Goal: Information Seeking & Learning: Learn about a topic

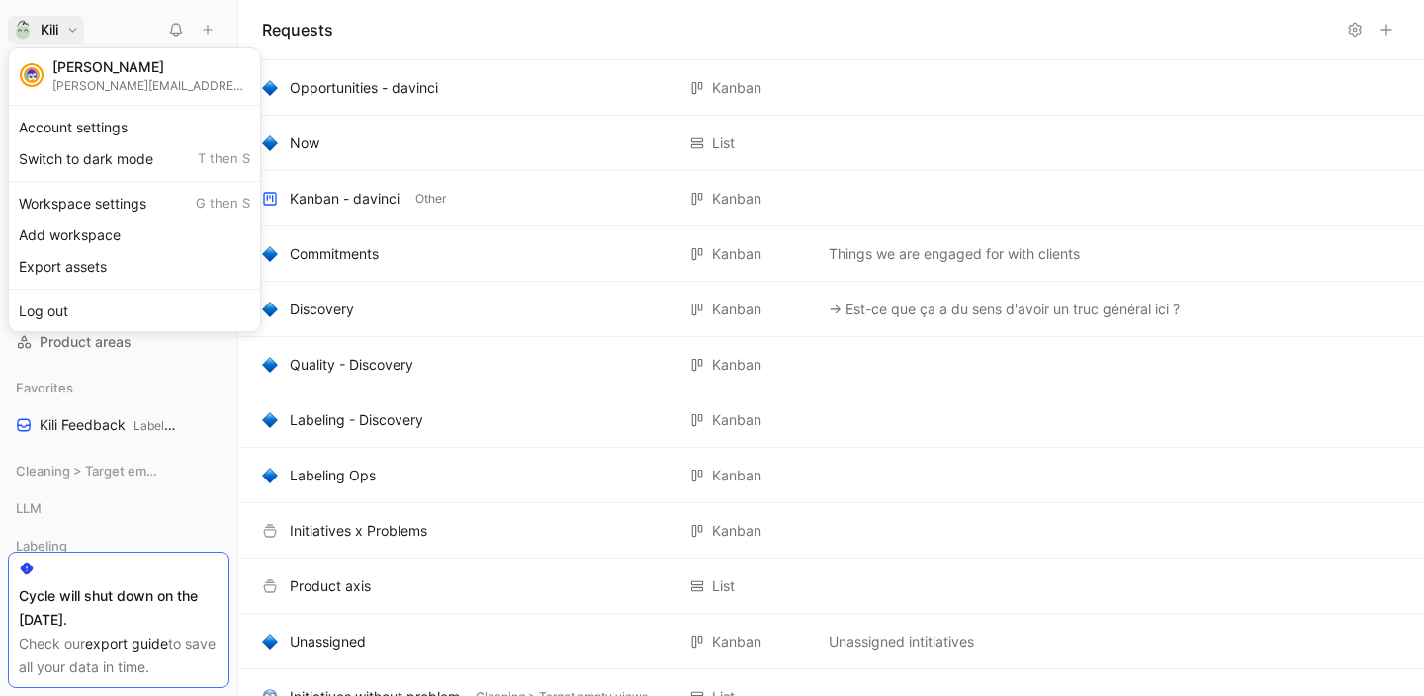
click at [131, 642] on div at bounding box center [712, 348] width 1424 height 696
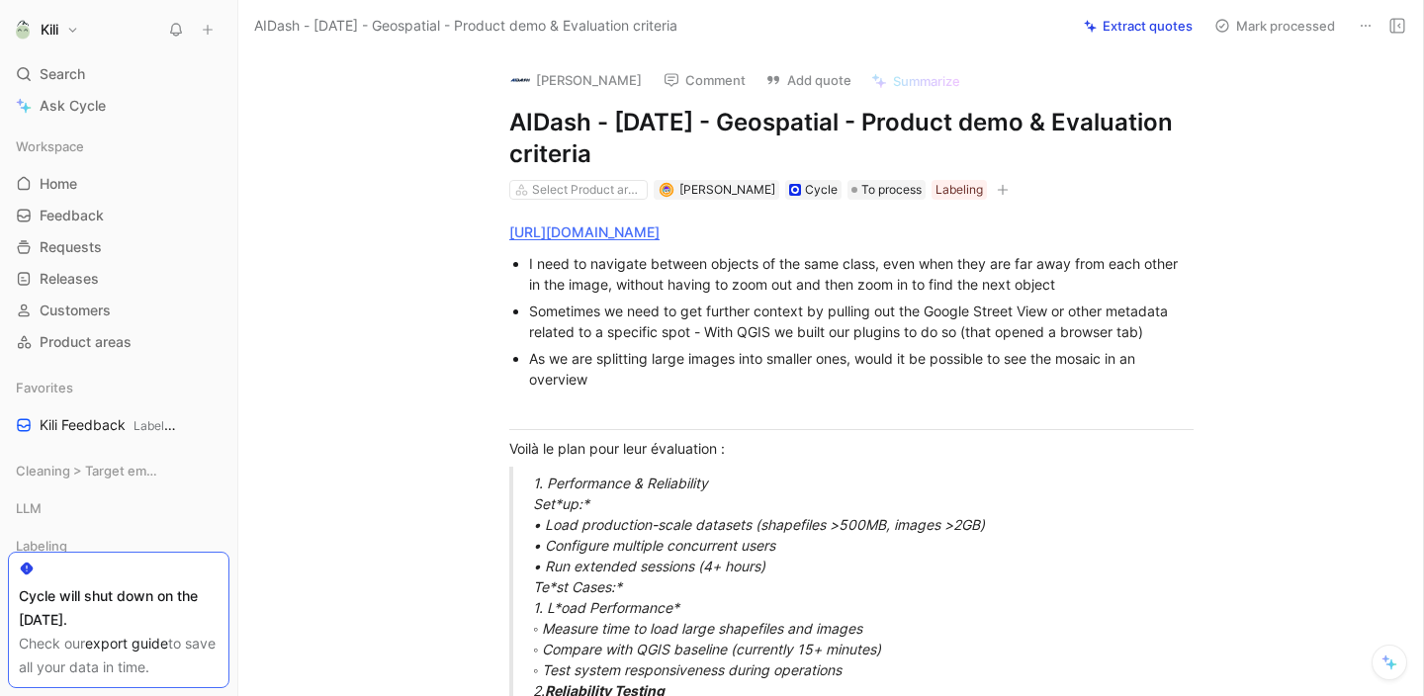
click at [644, 337] on div "Sometimes we need to get further context by pulling out the Google Street View …" at bounding box center [861, 322] width 664 height 42
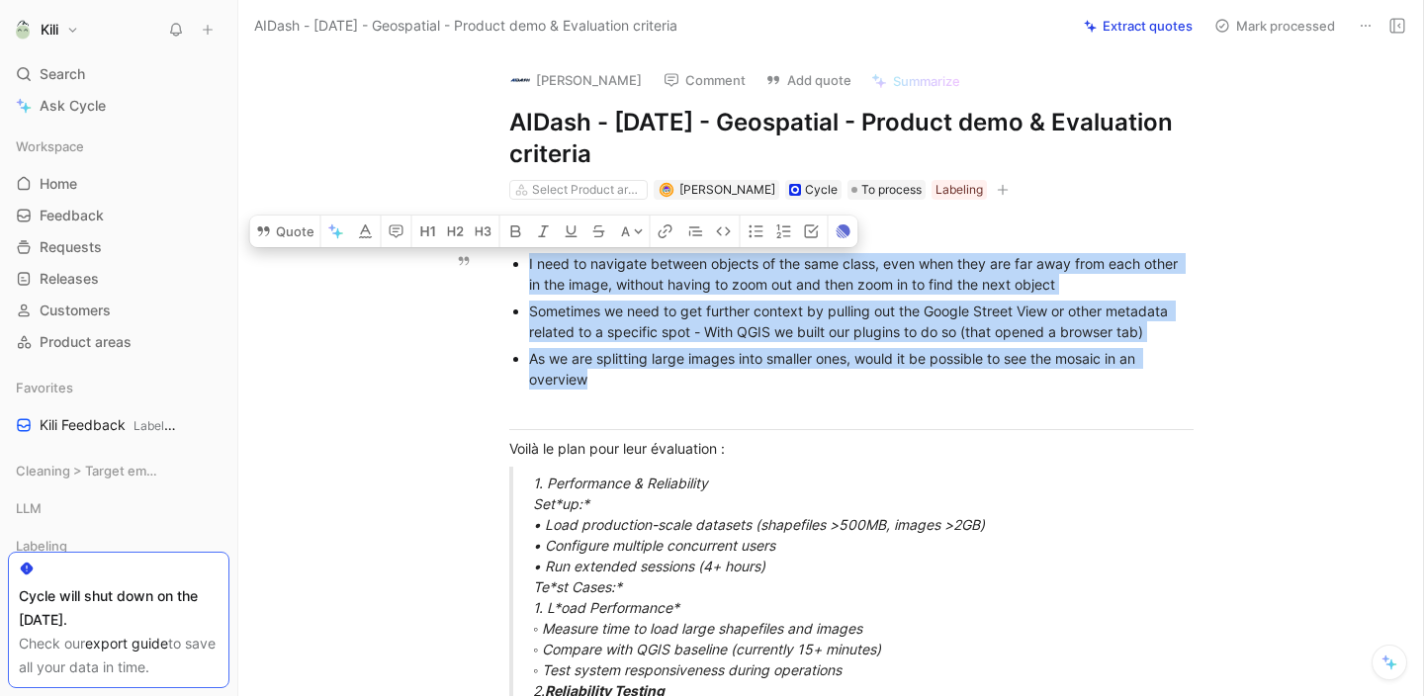
drag, startPoint x: 612, startPoint y: 381, endPoint x: 524, endPoint y: 266, distance: 144.5
click at [524, 266] on ul "I need to navigate between objects of the same class, even when they are far aw…" at bounding box center [851, 321] width 759 height 142
copy ul "I need to navigate between objects of the same class, even when they are far aw…"
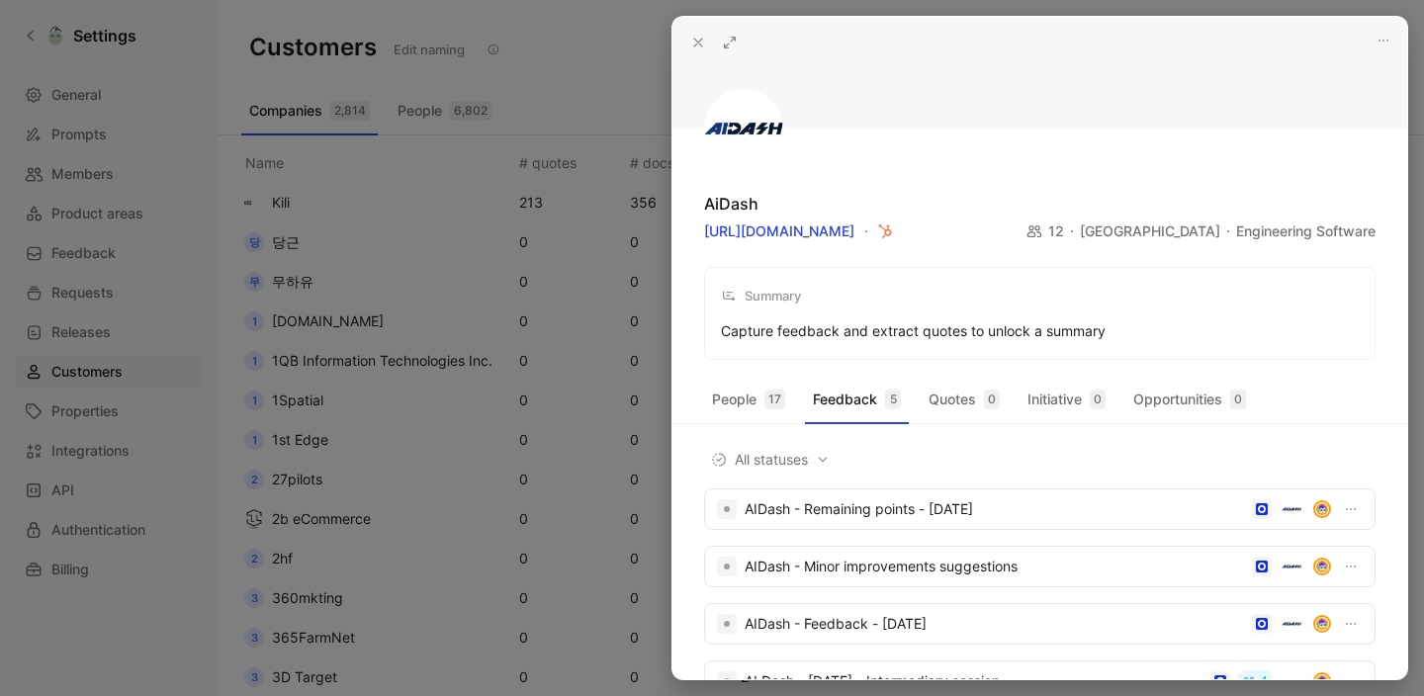
click at [700, 41] on icon at bounding box center [698, 43] width 16 height 16
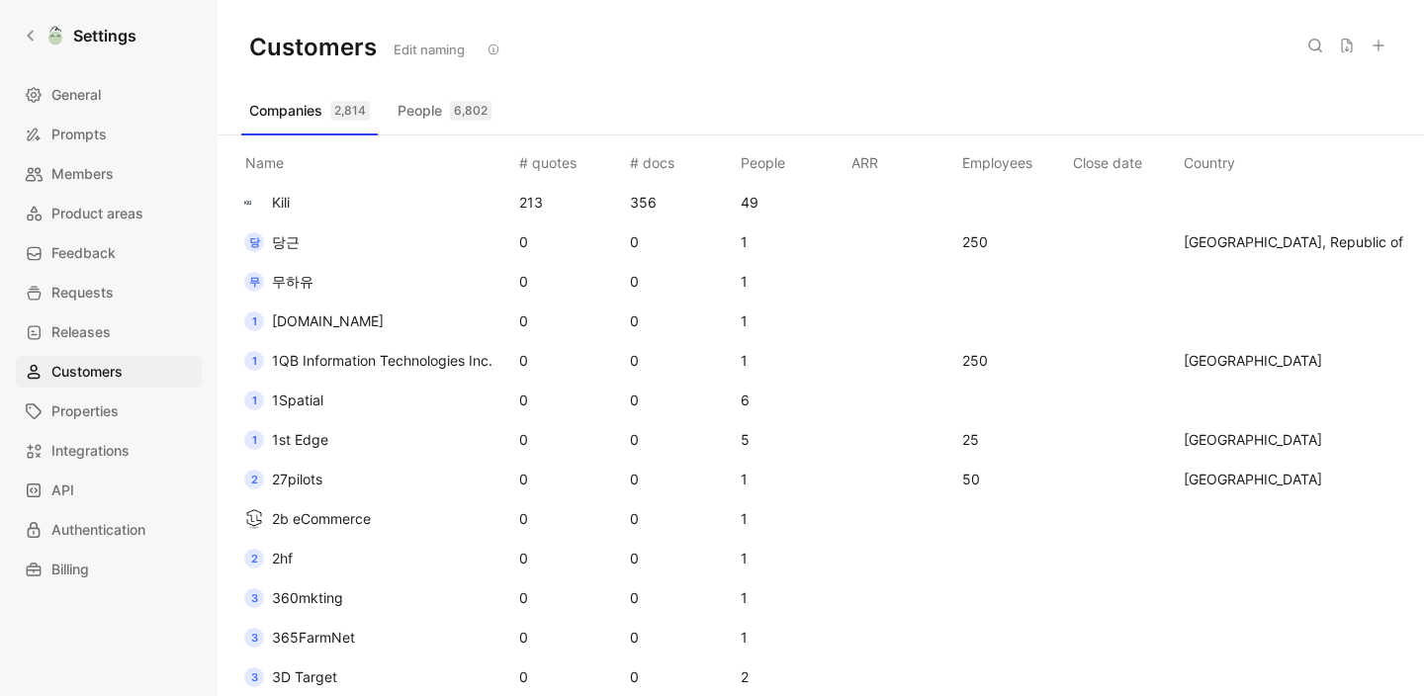
click at [1314, 47] on icon at bounding box center [1315, 46] width 16 height 16
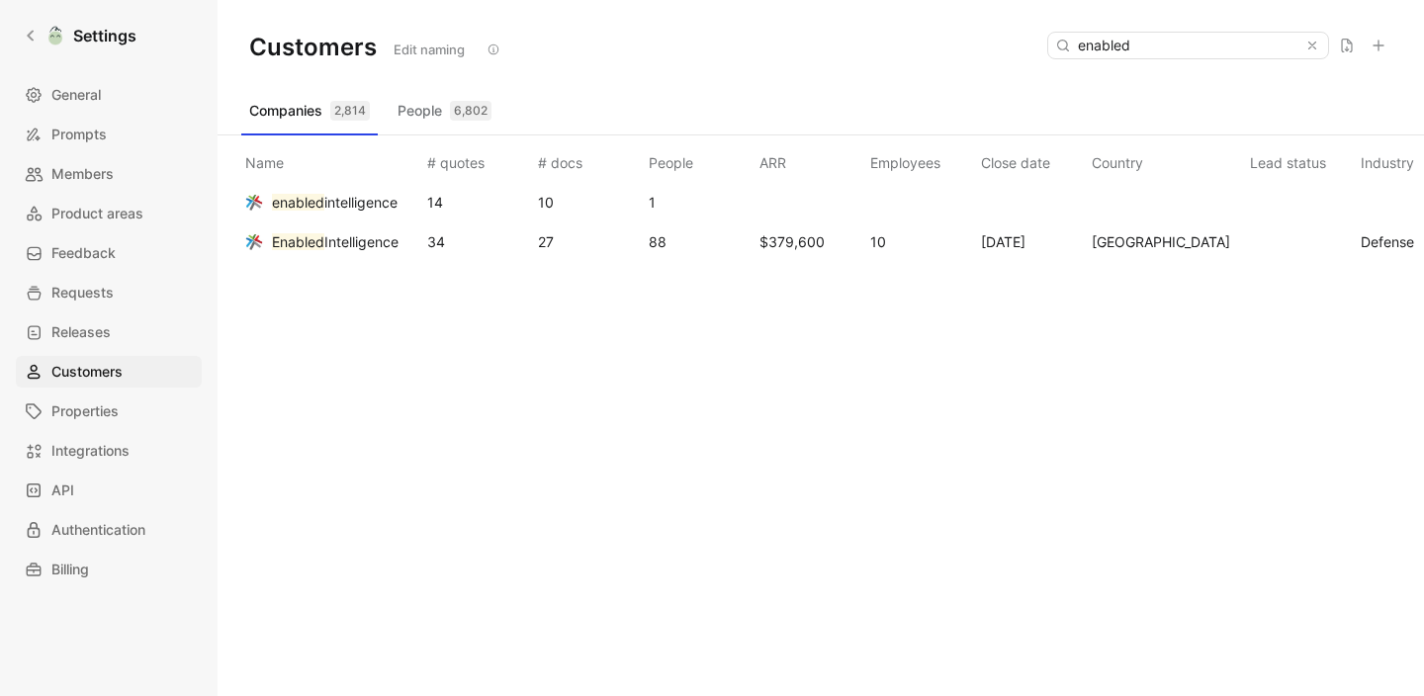
type input "enabled"
click at [405, 250] on button "Enabled Intelligence" at bounding box center [321, 242] width 168 height 32
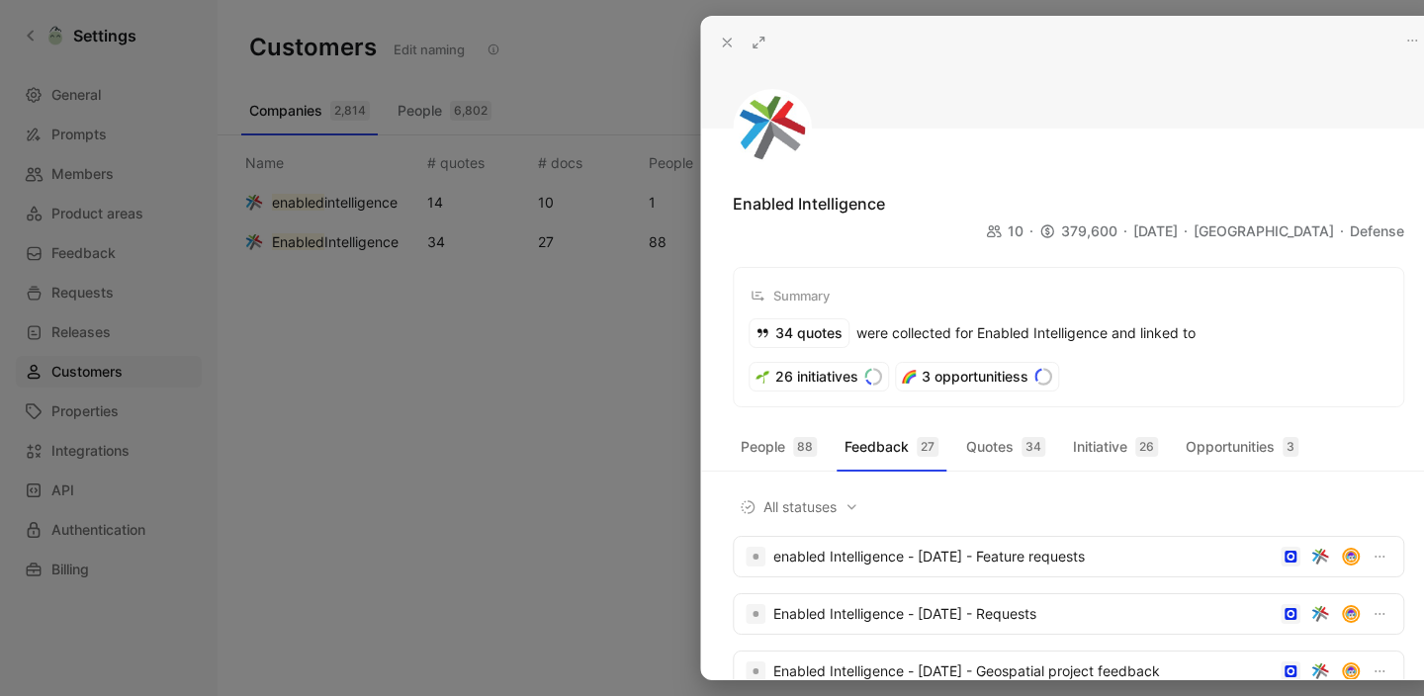
click at [405, 250] on div at bounding box center [712, 348] width 1424 height 696
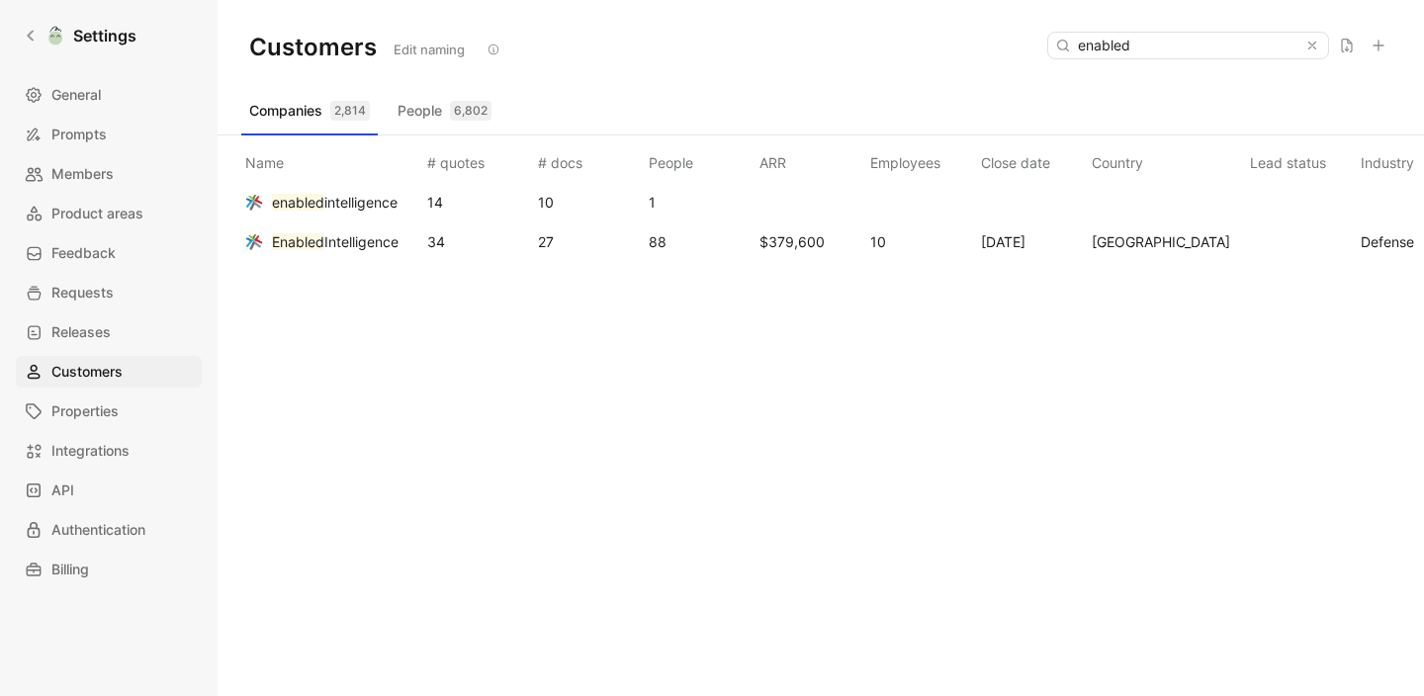
click at [397, 242] on span "Intelligence" at bounding box center [361, 241] width 74 height 17
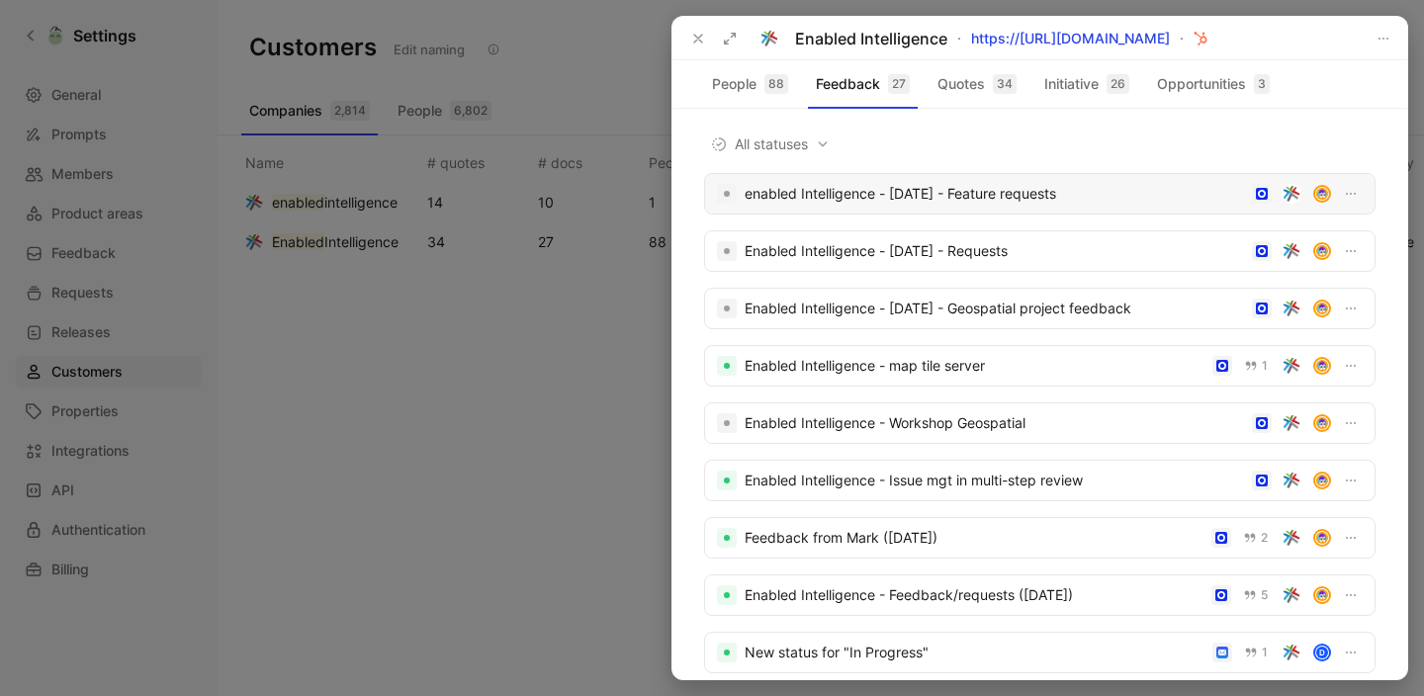
click at [1023, 198] on div "enabled Intelligence - [DATE] - Feature requests" at bounding box center [993, 194] width 499 height 24
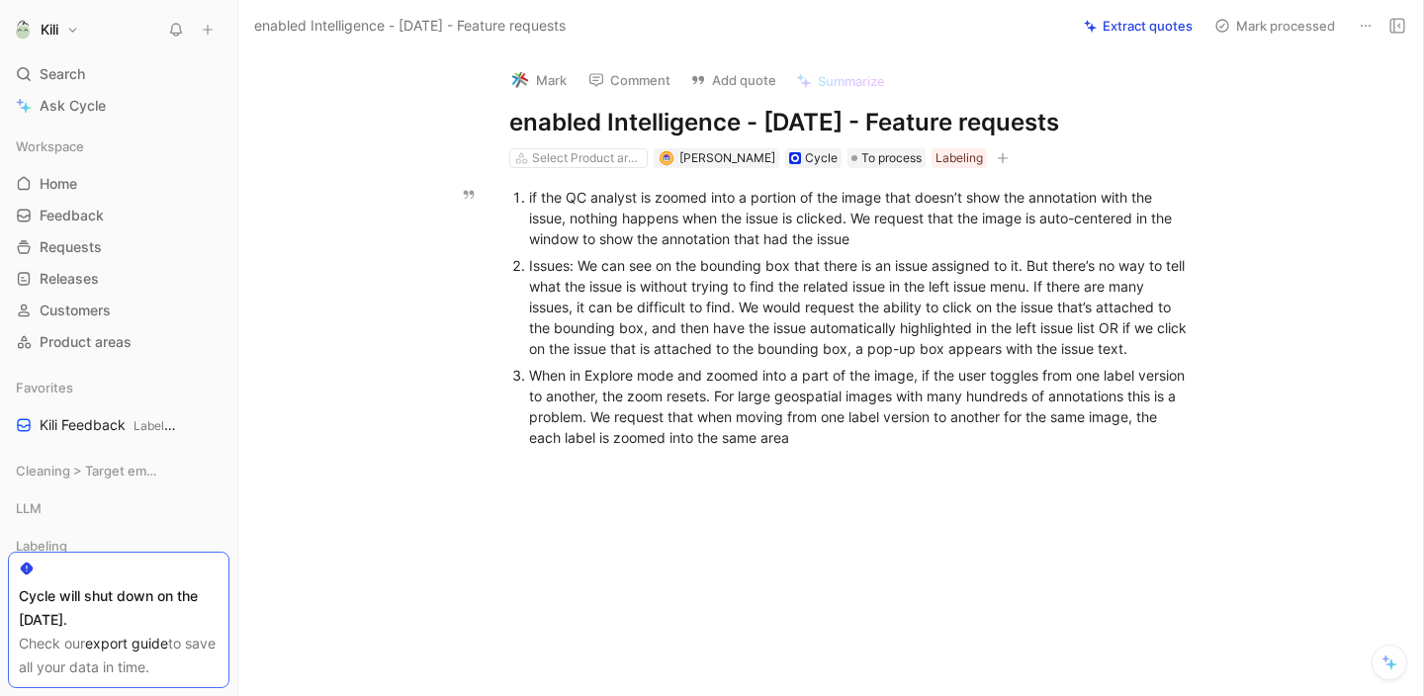
click at [909, 316] on div "Issues: We can see on the bounding box that there is an issue assigned to it. B…" at bounding box center [861, 307] width 664 height 104
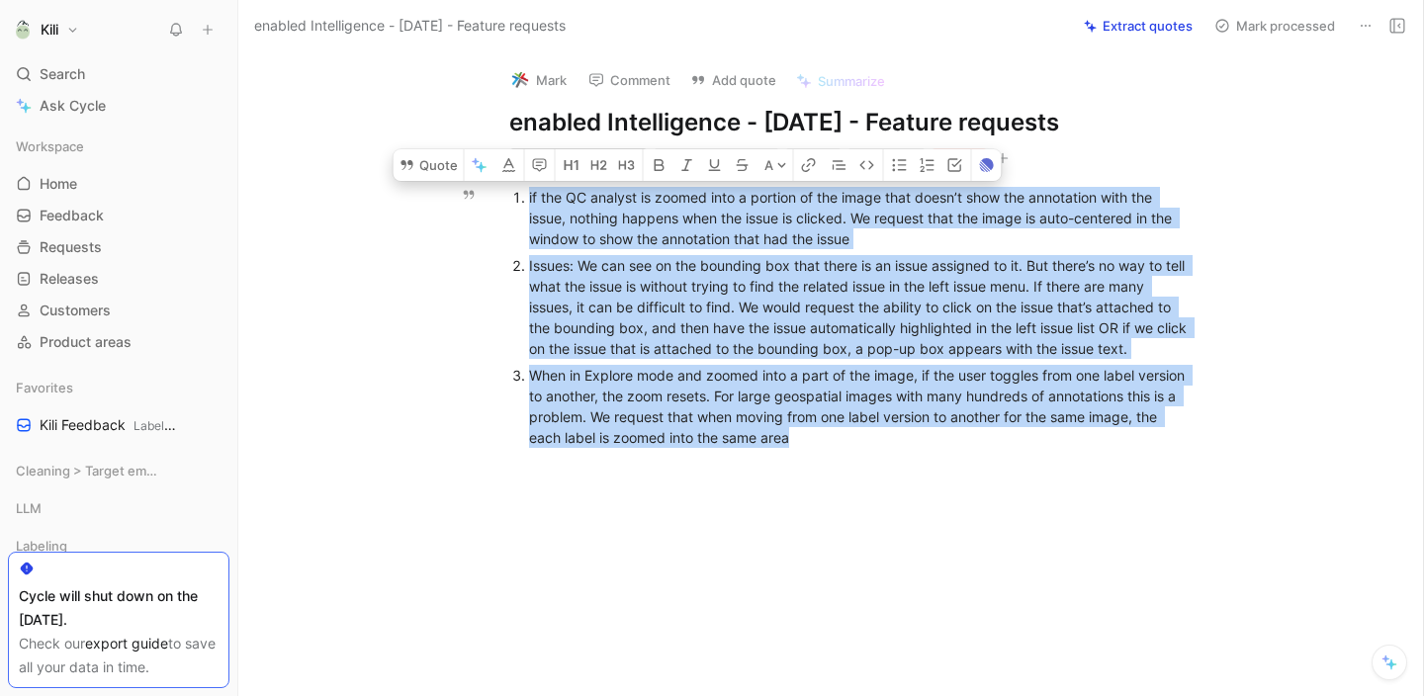
copy ol "lo ips DO sitamet co adipis elit s doeiusm te inc utlab etdo magna’a enim adm v…"
